Goal: Task Accomplishment & Management: Manage account settings

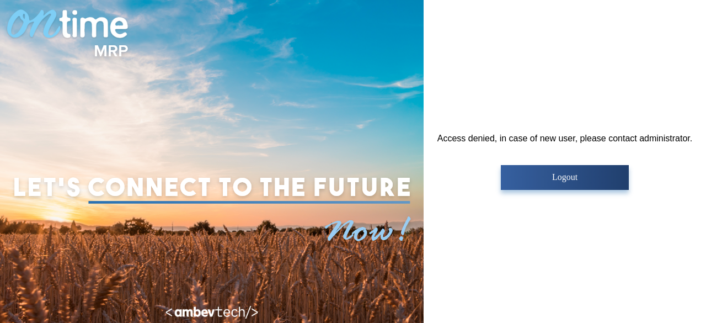
click at [550, 177] on p "Logout" at bounding box center [564, 177] width 121 height 10
click at [554, 170] on button "Logout" at bounding box center [564, 177] width 127 height 25
